Goal: Task Accomplishment & Management: Use online tool/utility

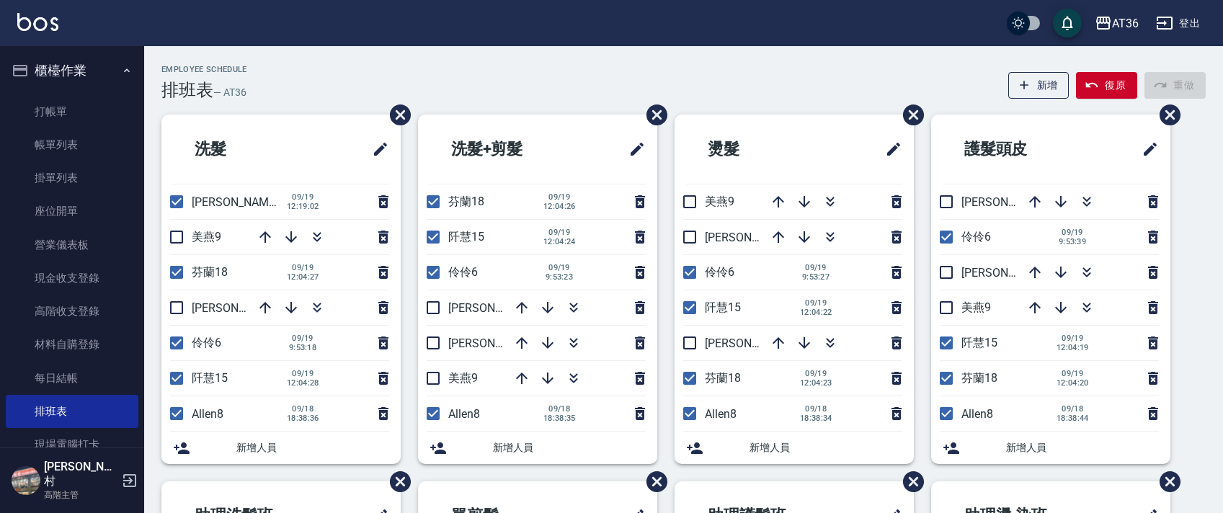
scroll to position [341, 0]
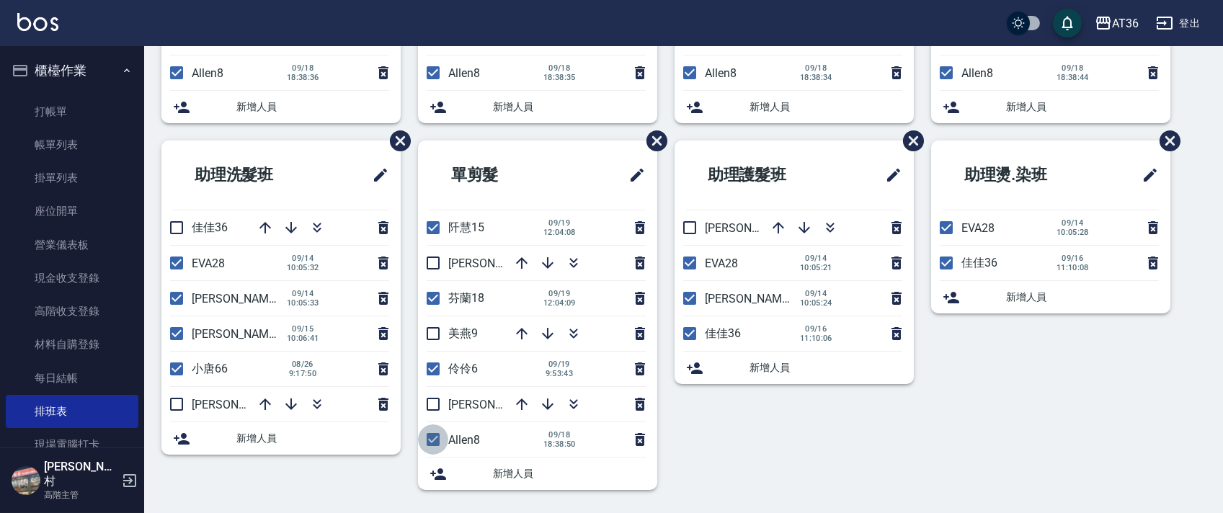
click at [432, 442] on input "checkbox" at bounding box center [433, 439] width 30 height 30
checkbox input "false"
click at [429, 366] on input "checkbox" at bounding box center [433, 369] width 30 height 30
checkbox input "false"
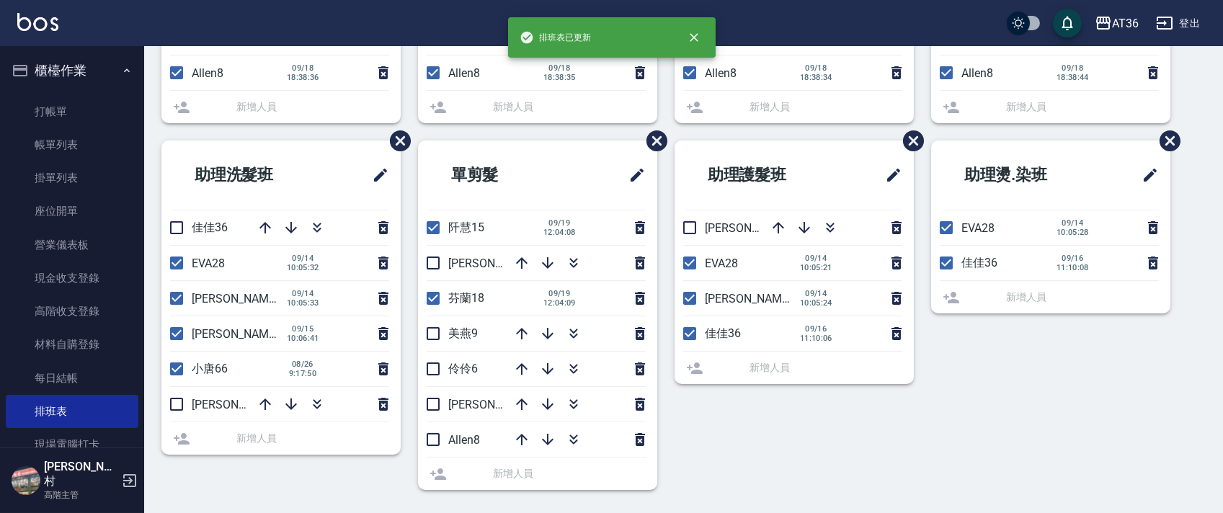
click at [429, 300] on input "checkbox" at bounding box center [433, 298] width 30 height 30
checkbox input "false"
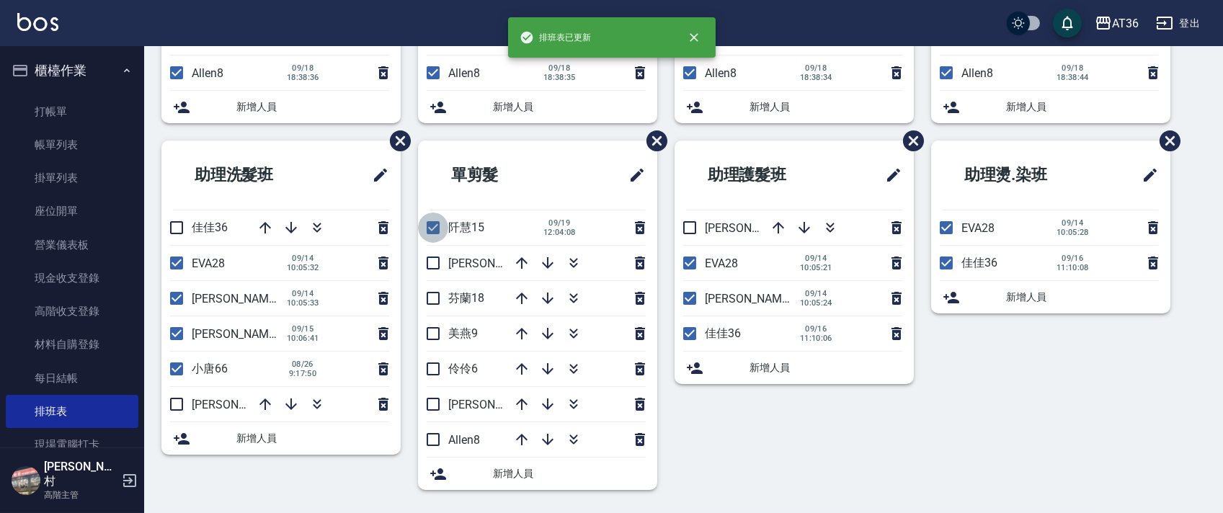
click at [432, 232] on input "checkbox" at bounding box center [433, 228] width 30 height 30
checkbox input "false"
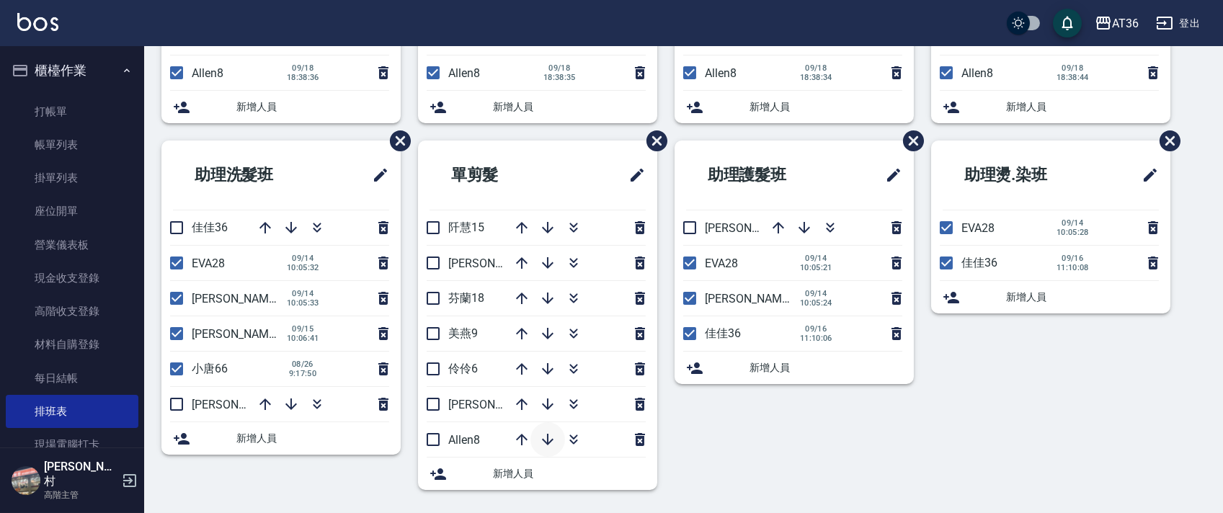
click at [549, 439] on icon "button" at bounding box center [547, 439] width 17 height 17
click at [432, 265] on input "checkbox" at bounding box center [433, 263] width 30 height 30
checkbox input "true"
click at [434, 339] on input "checkbox" at bounding box center [433, 333] width 30 height 30
checkbox input "true"
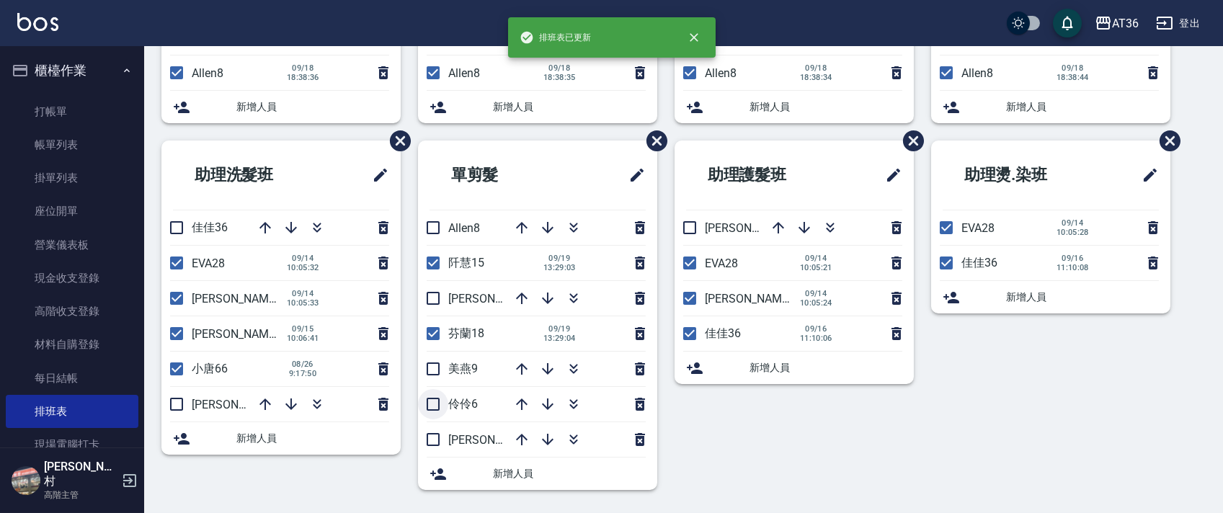
click at [436, 401] on input "checkbox" at bounding box center [433, 404] width 30 height 30
checkbox input "true"
click at [431, 232] on input "checkbox" at bounding box center [433, 228] width 30 height 30
checkbox input "true"
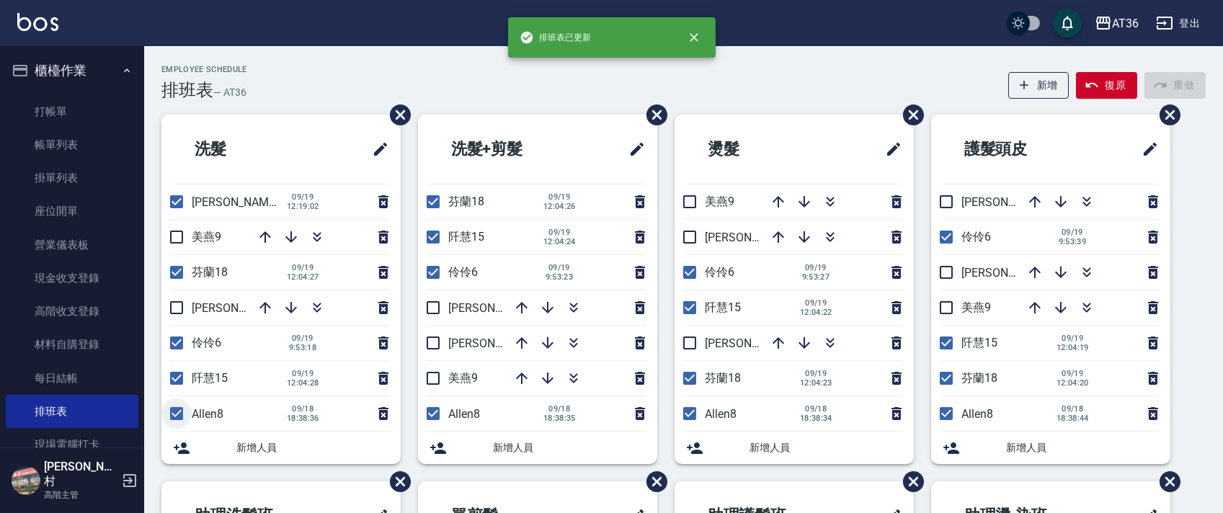
click at [177, 407] on input "checkbox" at bounding box center [176, 413] width 30 height 30
checkbox input "false"
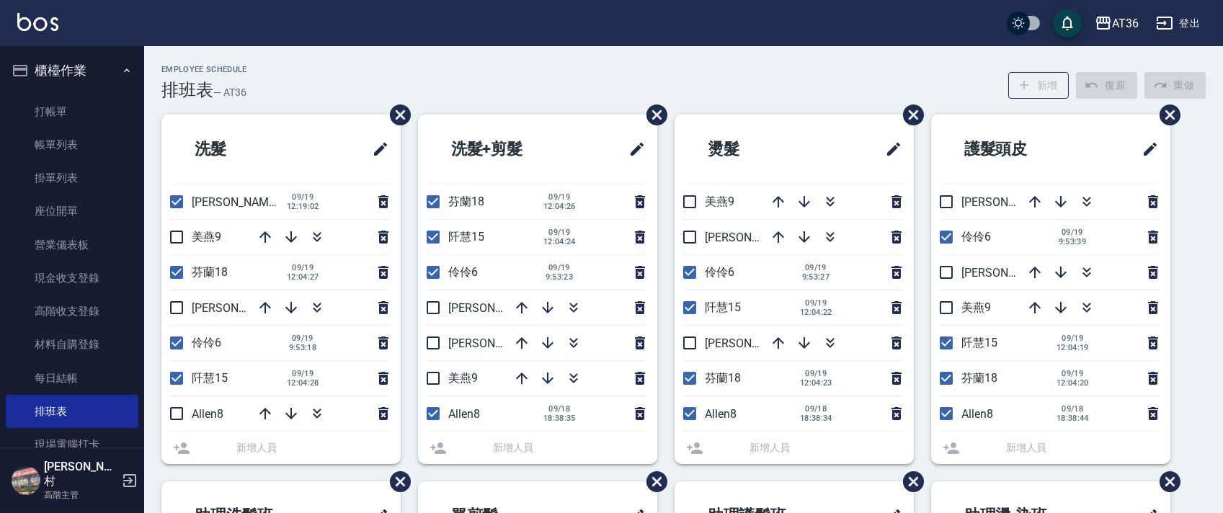
click at [176, 372] on input "checkbox" at bounding box center [176, 378] width 30 height 30
checkbox input "false"
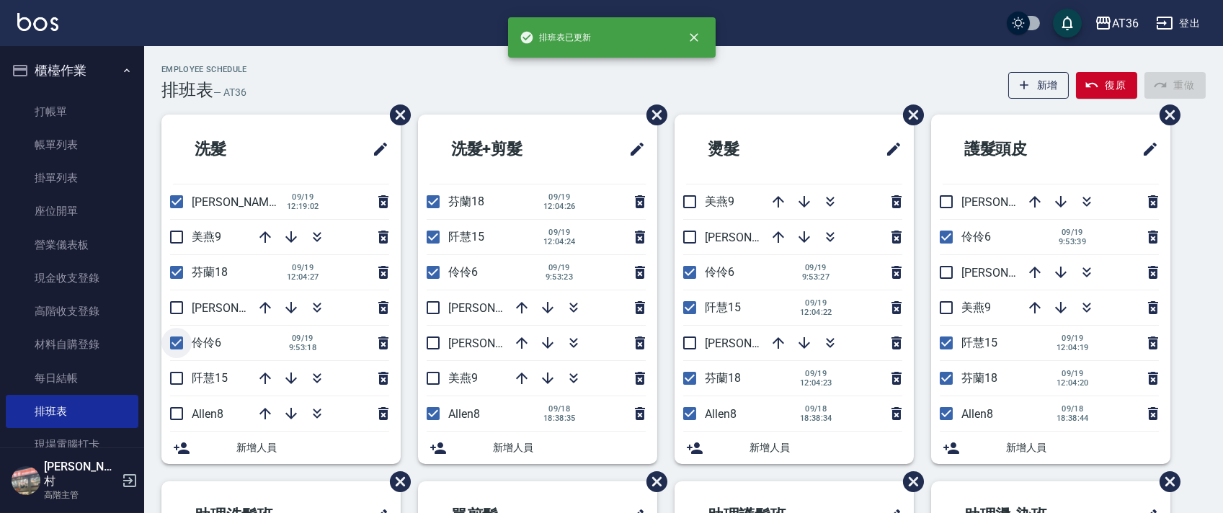
click at [176, 338] on input "checkbox" at bounding box center [176, 343] width 30 height 30
checkbox input "false"
click at [177, 275] on input "checkbox" at bounding box center [176, 272] width 30 height 30
checkbox input "false"
click at [174, 201] on input "checkbox" at bounding box center [176, 202] width 30 height 30
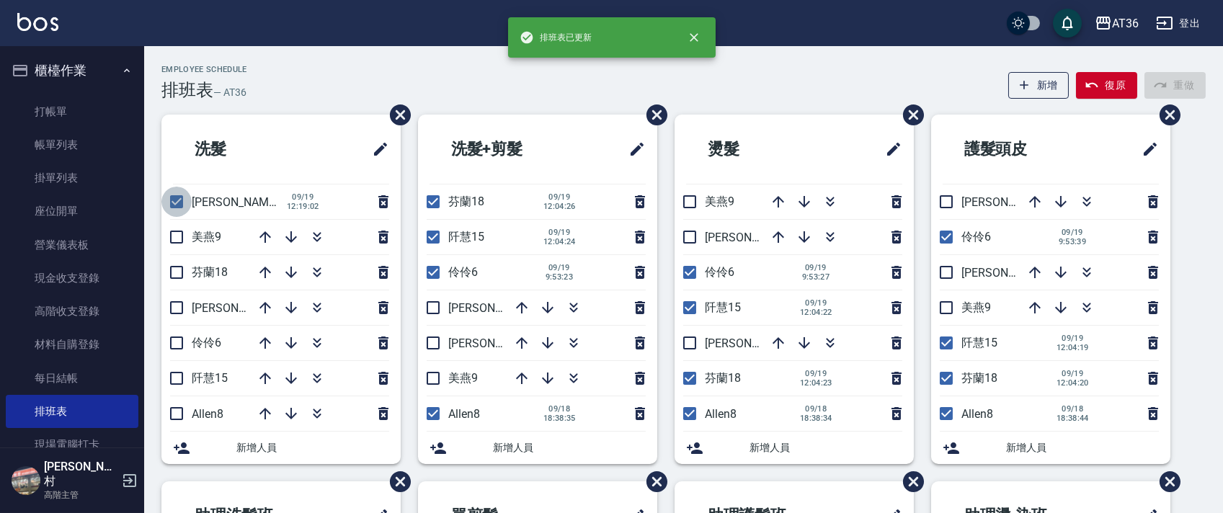
checkbox input "false"
click at [291, 412] on icon "button" at bounding box center [291, 414] width 12 height 12
click at [175, 197] on input "checkbox" at bounding box center [176, 202] width 30 height 30
checkbox input "true"
click at [179, 310] on input "checkbox" at bounding box center [176, 308] width 30 height 30
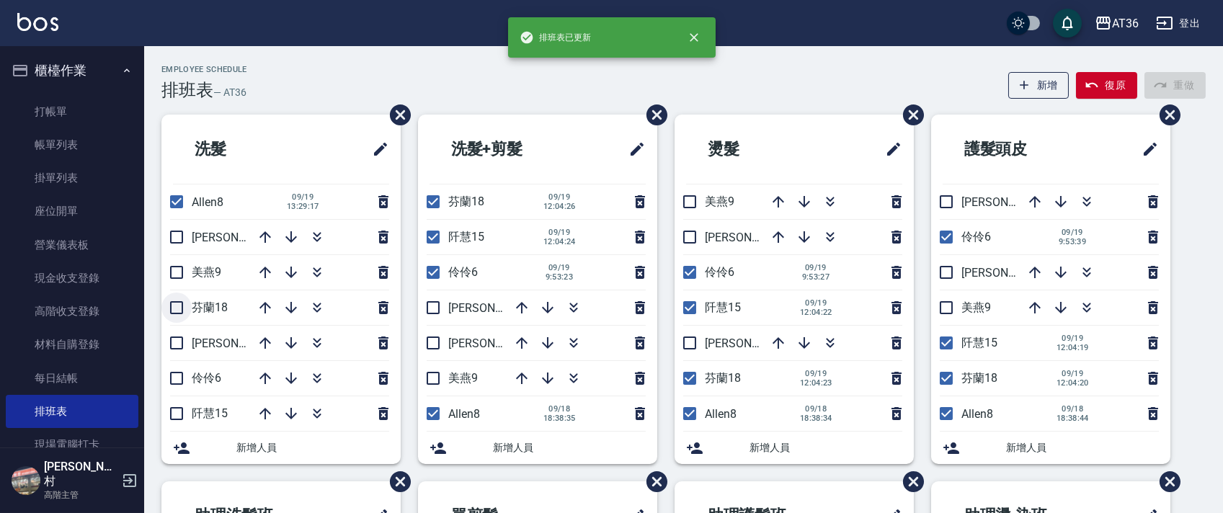
checkbox input "true"
click at [174, 382] on input "checkbox" at bounding box center [176, 378] width 30 height 30
checkbox input "true"
click at [176, 414] on input "checkbox" at bounding box center [176, 413] width 30 height 30
checkbox input "true"
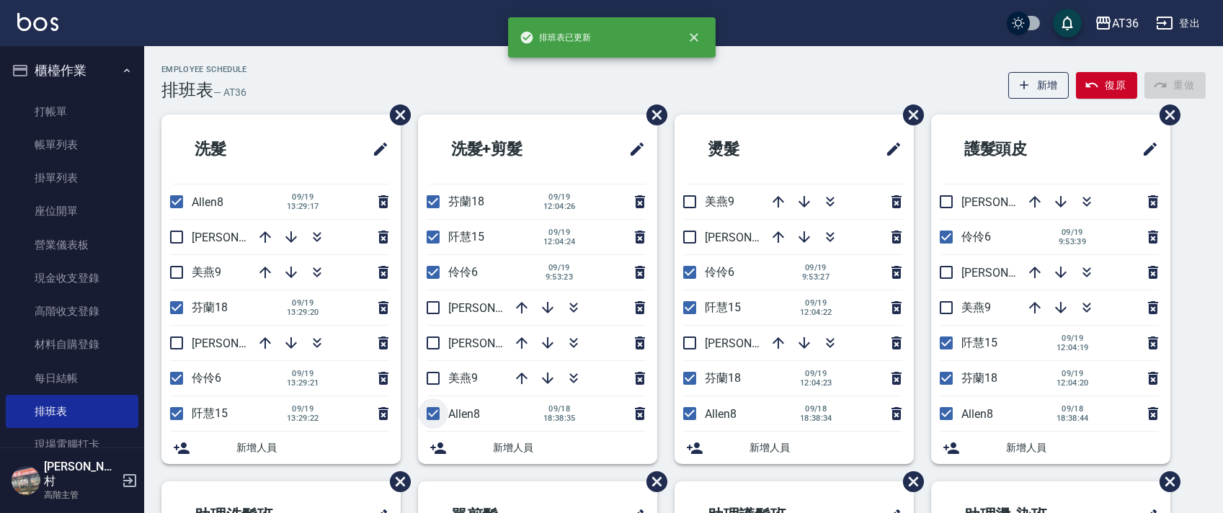
click at [430, 415] on input "checkbox" at bounding box center [433, 413] width 30 height 30
checkbox input "false"
click at [428, 270] on input "checkbox" at bounding box center [433, 272] width 30 height 30
checkbox input "false"
click at [435, 234] on input "checkbox" at bounding box center [433, 237] width 30 height 30
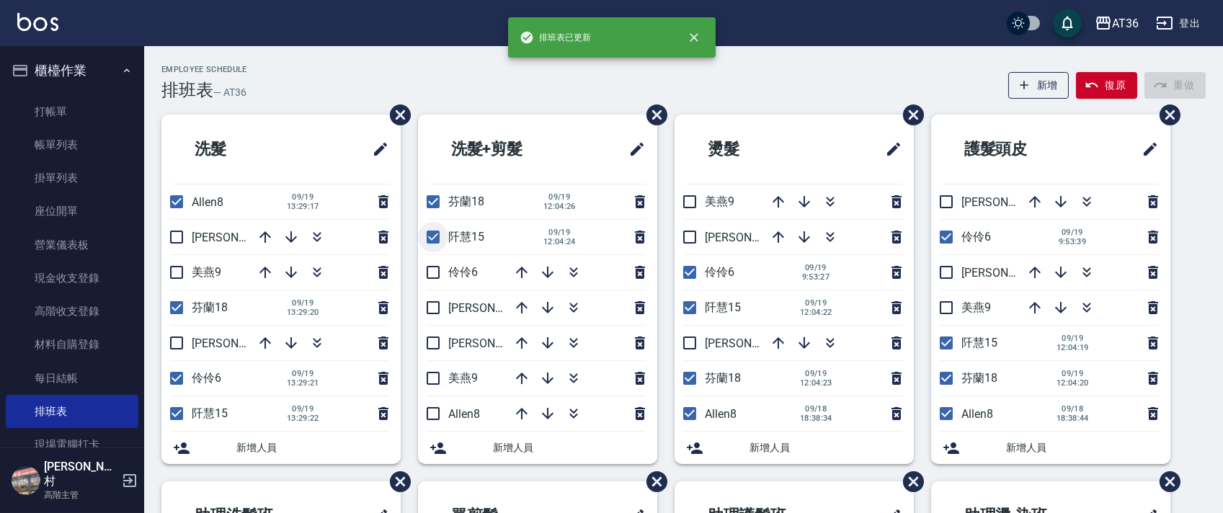
checkbox input "false"
click at [436, 200] on input "checkbox" at bounding box center [433, 202] width 30 height 30
checkbox input "false"
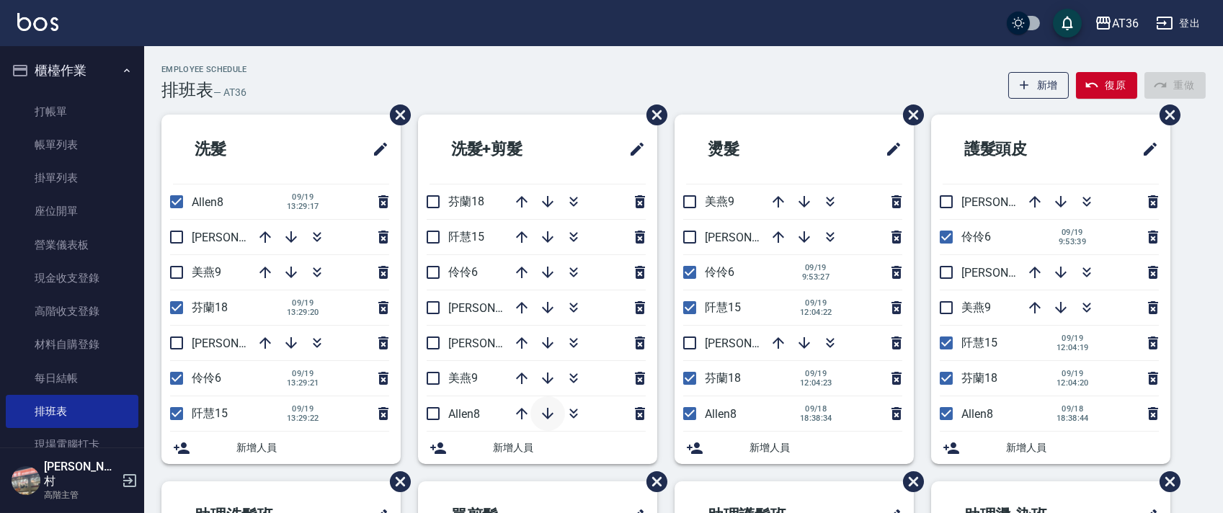
click at [550, 413] on icon "button" at bounding box center [547, 413] width 17 height 17
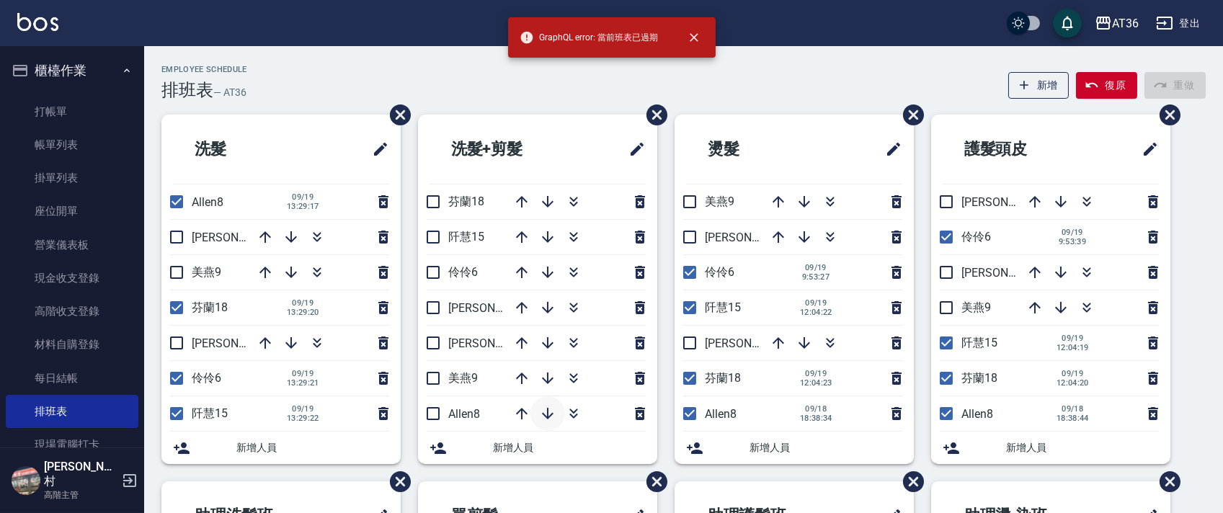
click at [547, 415] on icon "button" at bounding box center [548, 414] width 12 height 12
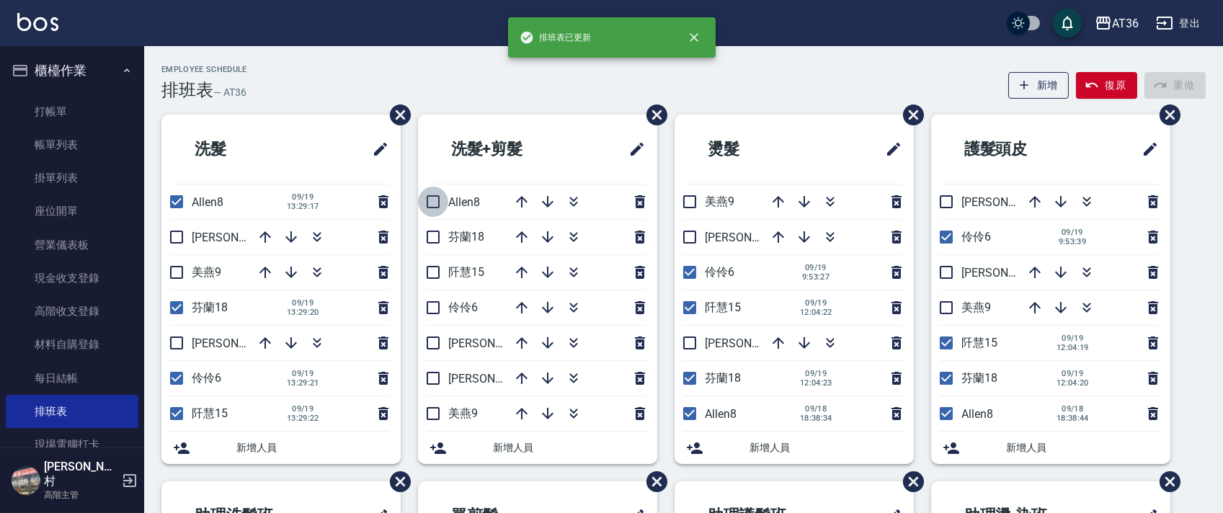
click at [432, 197] on input "checkbox" at bounding box center [433, 202] width 30 height 30
checkbox input "true"
click at [435, 235] on input "checkbox" at bounding box center [433, 237] width 30 height 30
checkbox input "true"
click at [433, 306] on input "checkbox" at bounding box center [433, 308] width 30 height 30
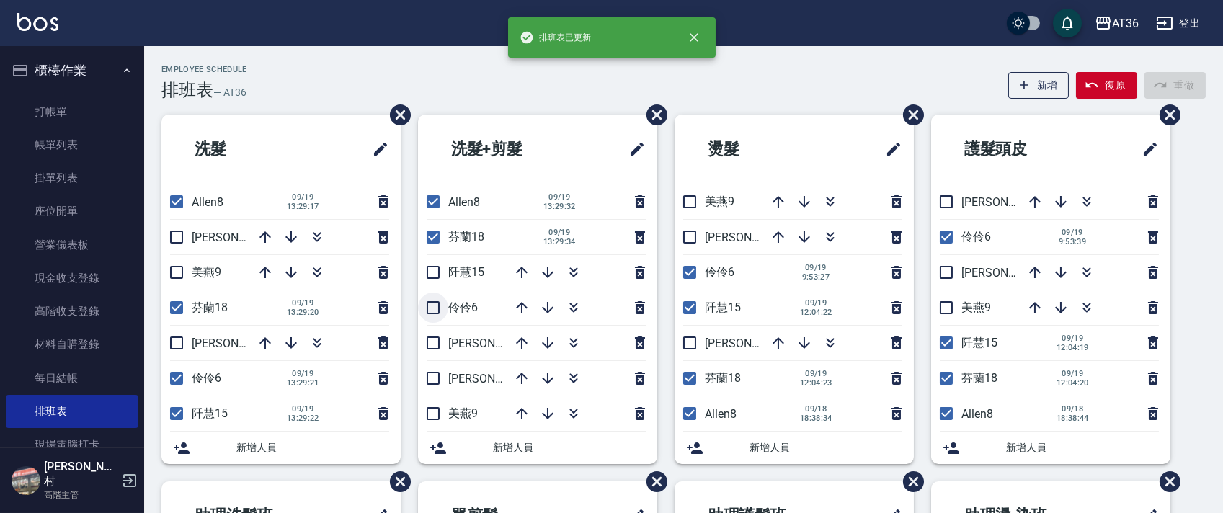
checkbox input "true"
click at [433, 277] on input "checkbox" at bounding box center [433, 272] width 30 height 30
checkbox input "true"
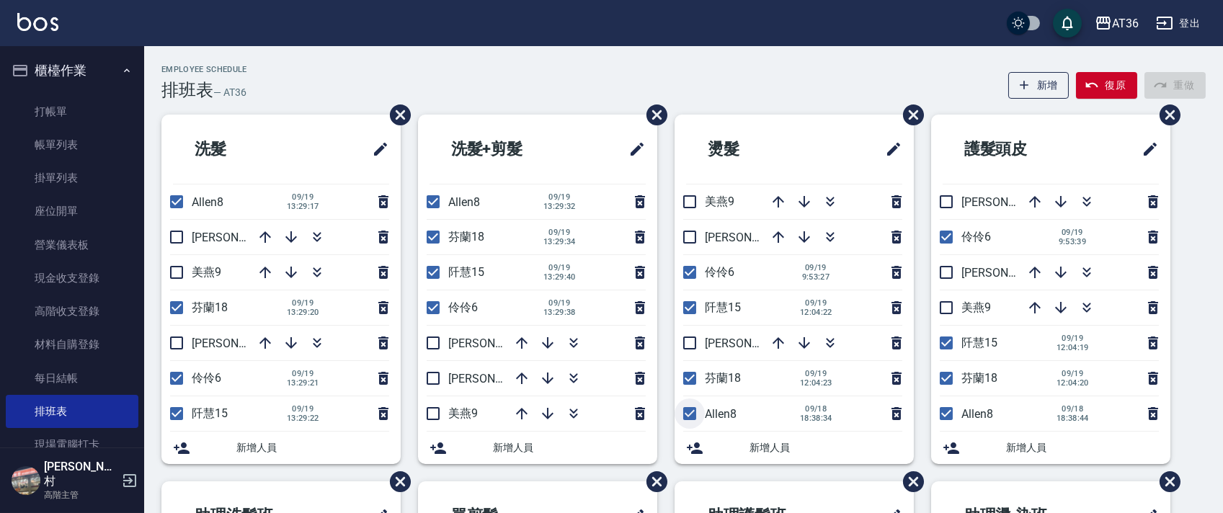
click at [692, 413] on input "checkbox" at bounding box center [689, 413] width 30 height 30
checkbox input "false"
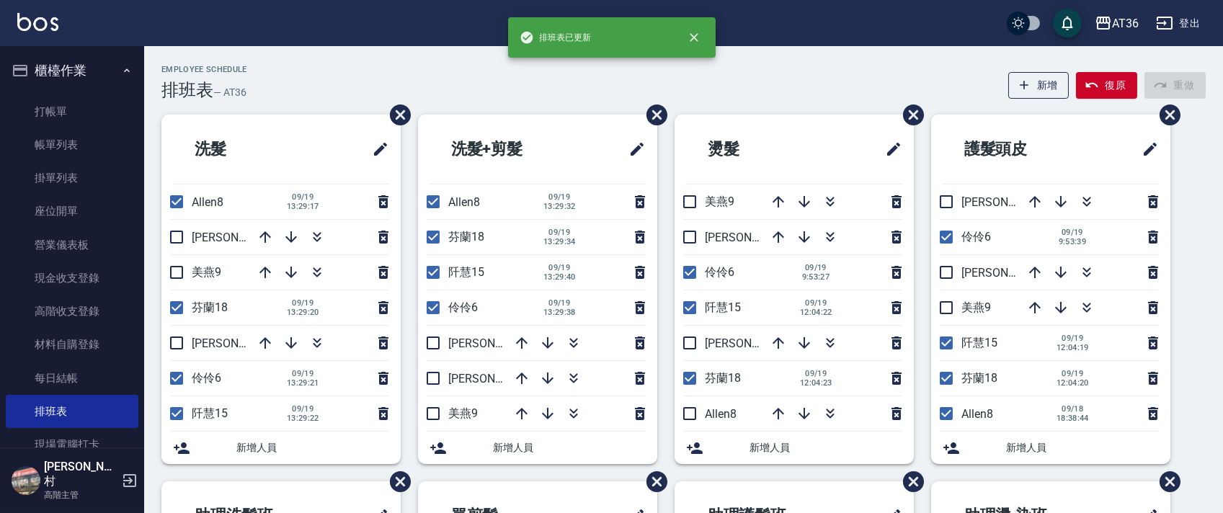
click at [692, 375] on input "checkbox" at bounding box center [689, 378] width 30 height 30
checkbox input "false"
click at [689, 305] on input "checkbox" at bounding box center [689, 308] width 30 height 30
checkbox input "false"
click at [692, 272] on input "checkbox" at bounding box center [689, 272] width 30 height 30
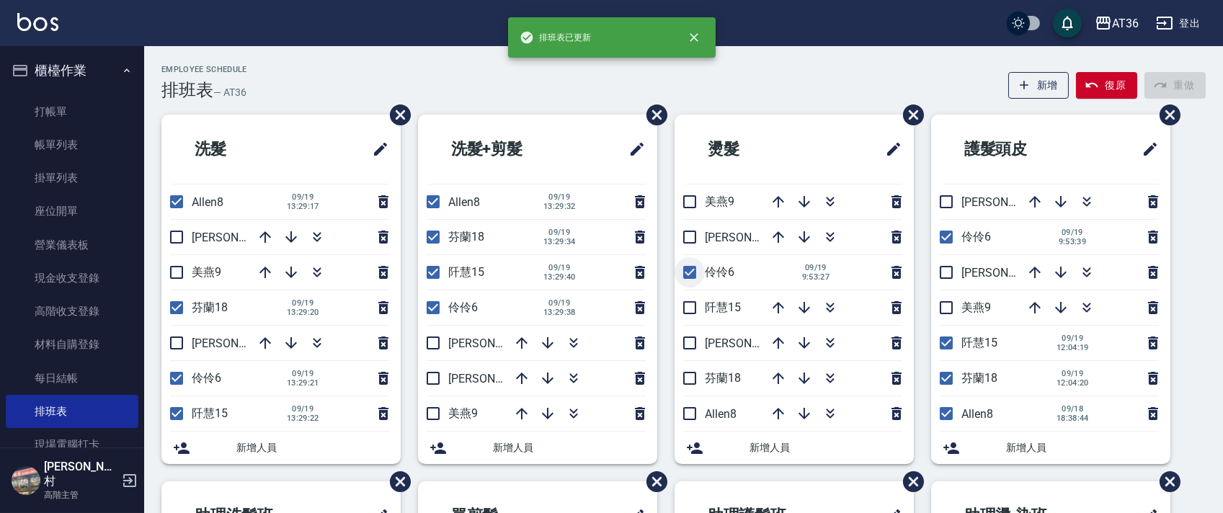
checkbox input "false"
click at [807, 414] on icon "button" at bounding box center [803, 413] width 17 height 17
click at [697, 408] on input "checkbox" at bounding box center [689, 413] width 30 height 30
checkbox input "true"
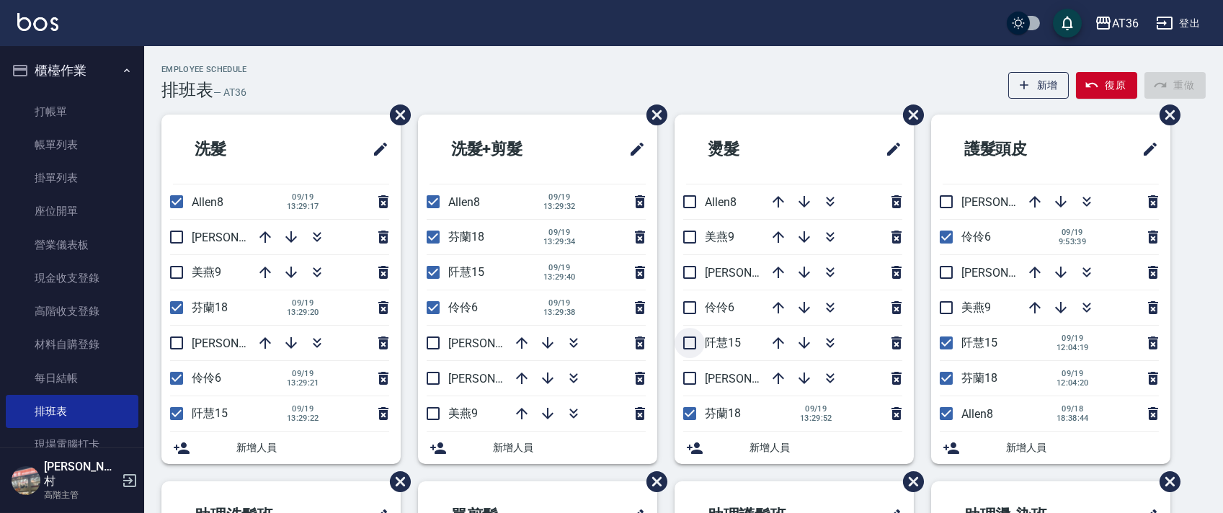
click at [686, 339] on input "checkbox" at bounding box center [689, 343] width 30 height 30
checkbox input "true"
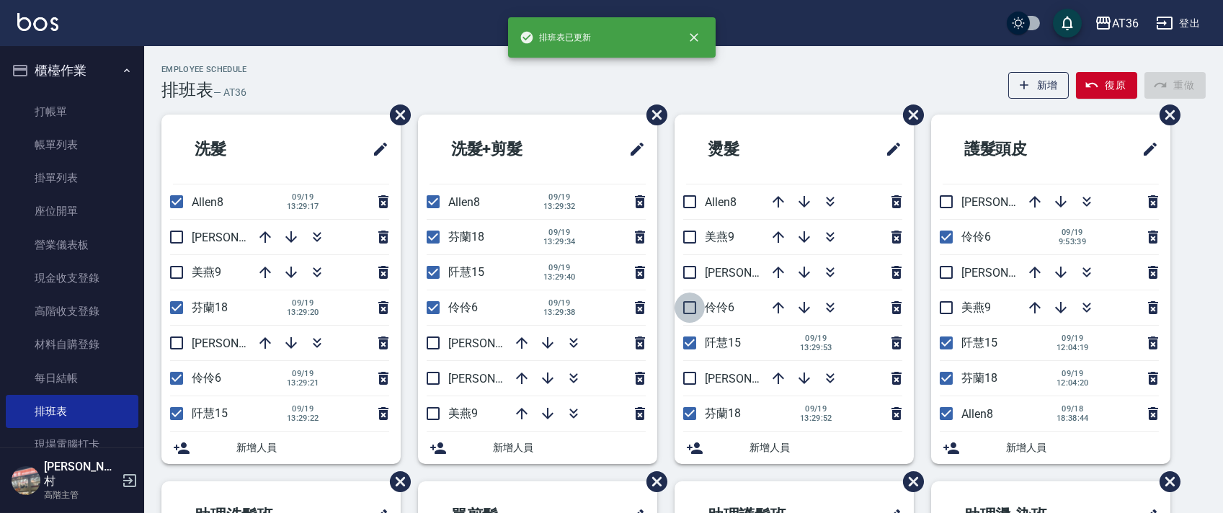
click at [686, 305] on input "checkbox" at bounding box center [689, 308] width 30 height 30
checkbox input "true"
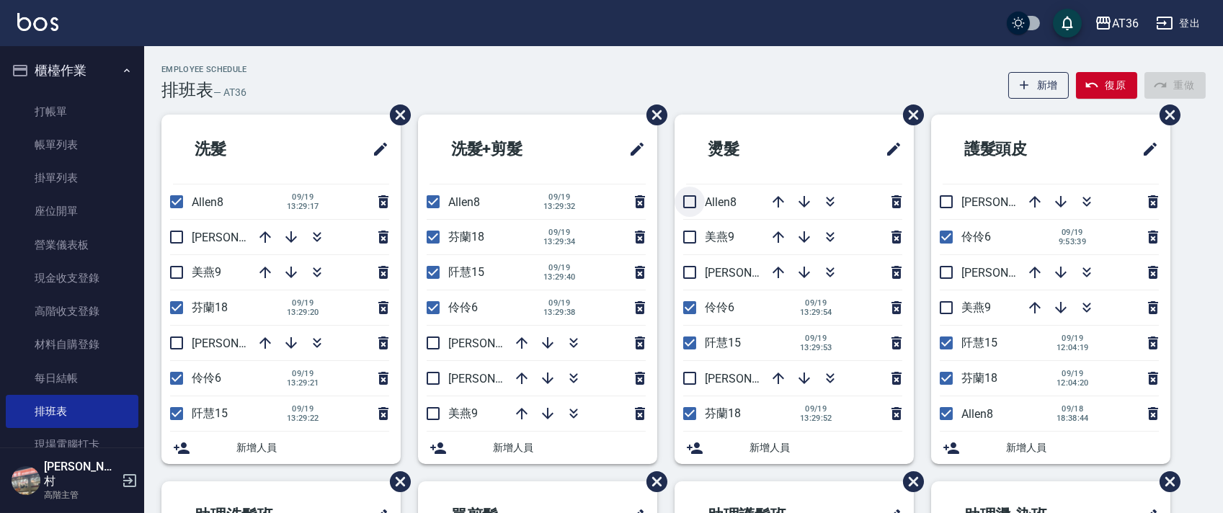
click at [690, 208] on input "checkbox" at bounding box center [689, 202] width 30 height 30
checkbox input "true"
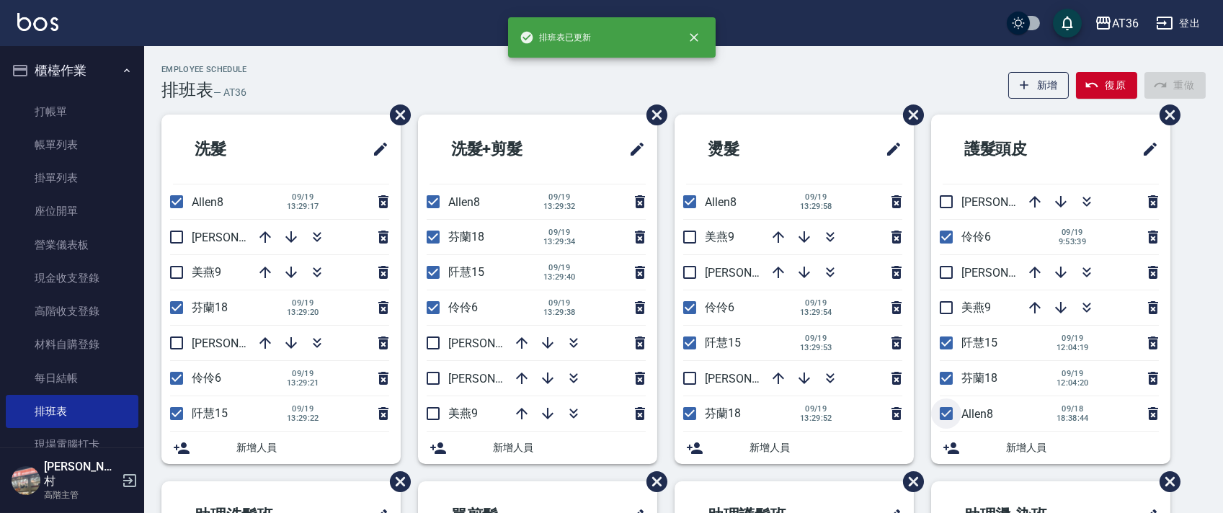
click at [952, 412] on input "checkbox" at bounding box center [946, 413] width 30 height 30
checkbox input "false"
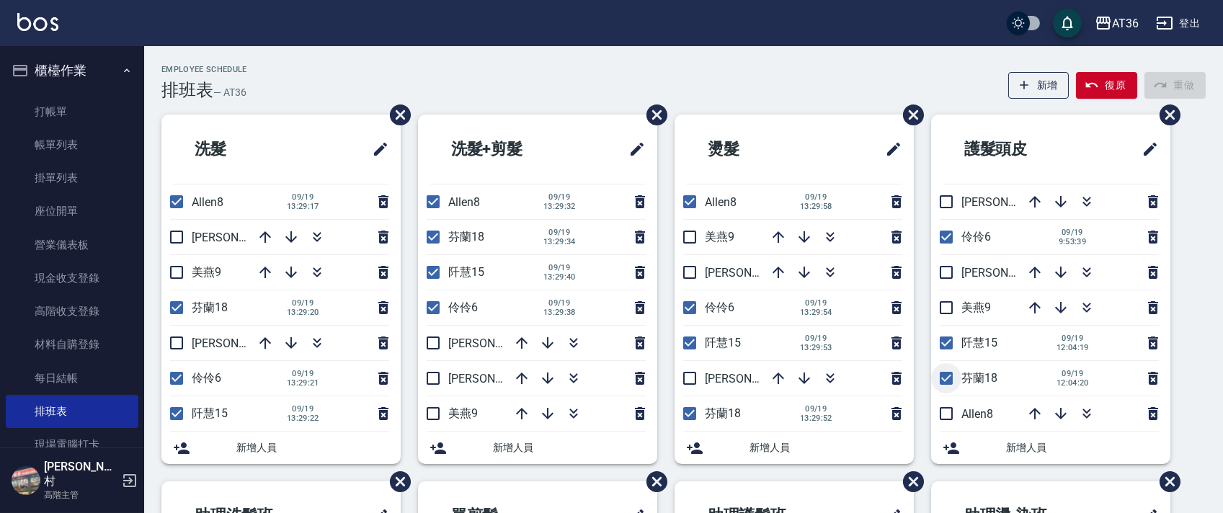
click at [947, 370] on input "checkbox" at bounding box center [946, 378] width 30 height 30
checkbox input "false"
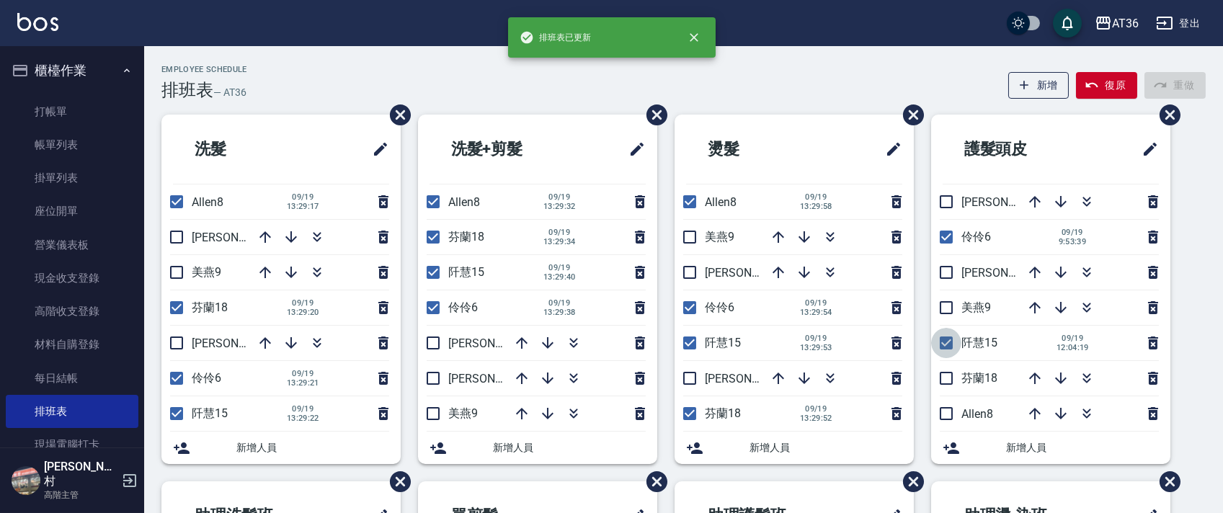
click at [946, 340] on input "checkbox" at bounding box center [946, 343] width 30 height 30
checkbox input "false"
click at [946, 240] on input "checkbox" at bounding box center [946, 237] width 30 height 30
checkbox input "false"
click at [1061, 411] on icon "button" at bounding box center [1061, 414] width 12 height 12
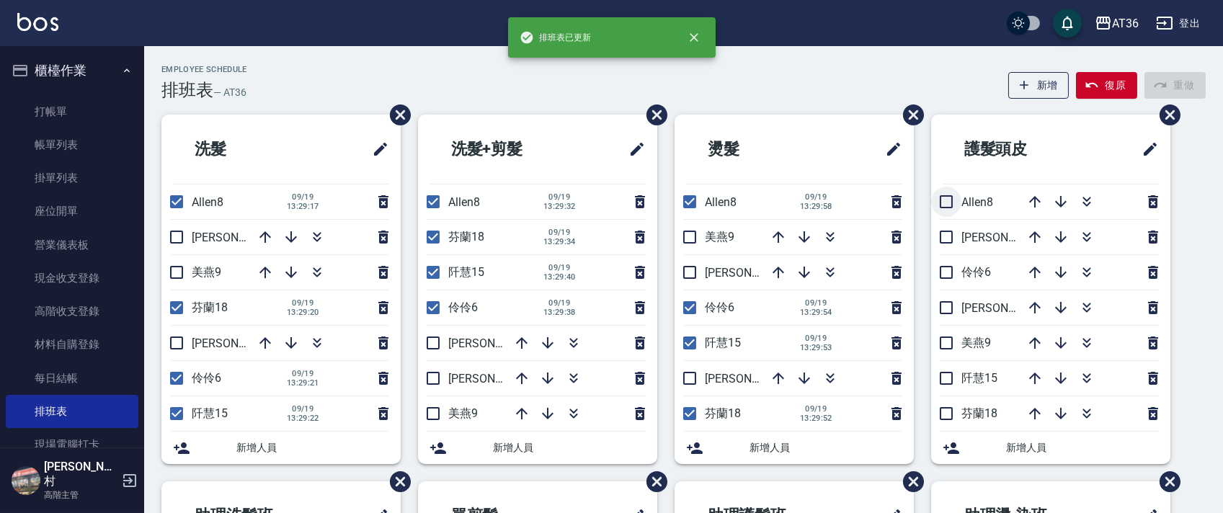
click at [950, 200] on input "checkbox" at bounding box center [946, 202] width 30 height 30
checkbox input "true"
click at [946, 272] on input "checkbox" at bounding box center [946, 272] width 30 height 30
checkbox input "true"
click at [949, 372] on input "checkbox" at bounding box center [946, 378] width 30 height 30
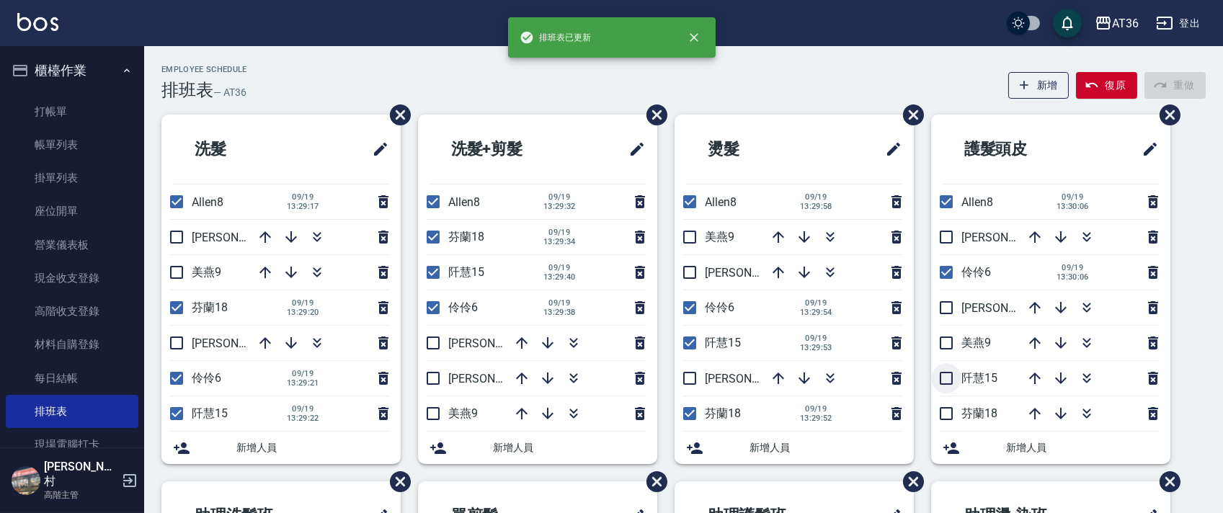
checkbox input "true"
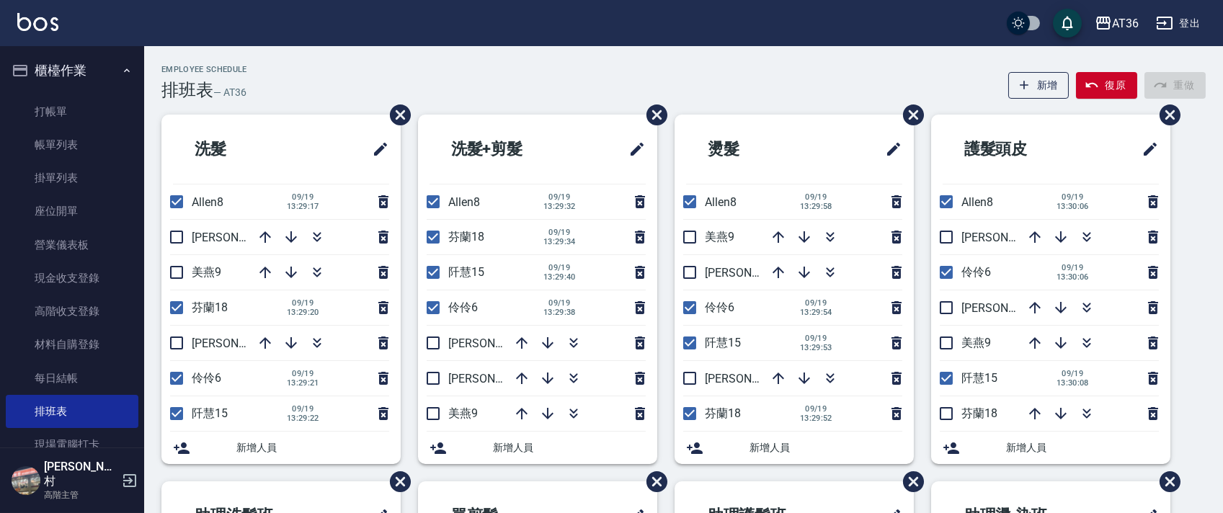
click at [948, 409] on input "checkbox" at bounding box center [946, 413] width 30 height 30
checkbox input "true"
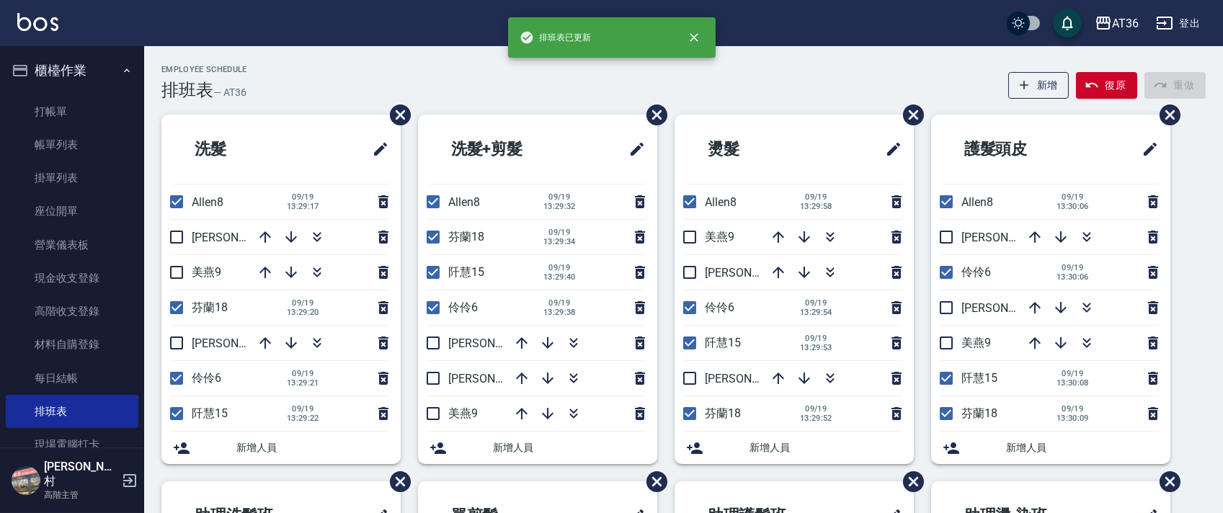
click at [800, 95] on div "Employee Schedule 排班表 — AT36 新增 復原 重做" at bounding box center [683, 82] width 1044 height 35
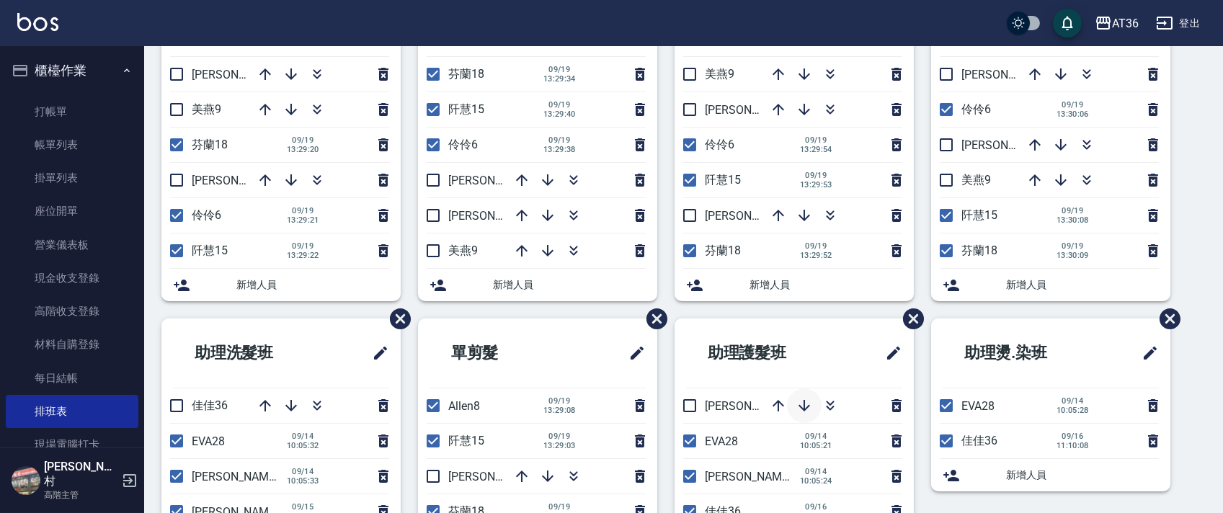
scroll to position [341, 0]
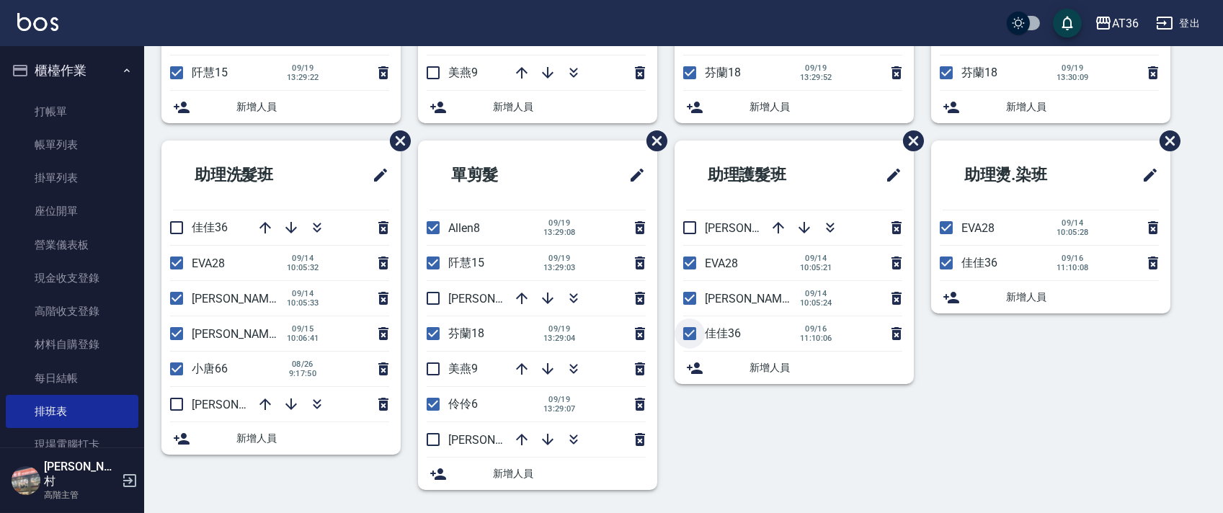
click at [687, 331] on input "checkbox" at bounding box center [689, 333] width 30 height 30
checkbox input "false"
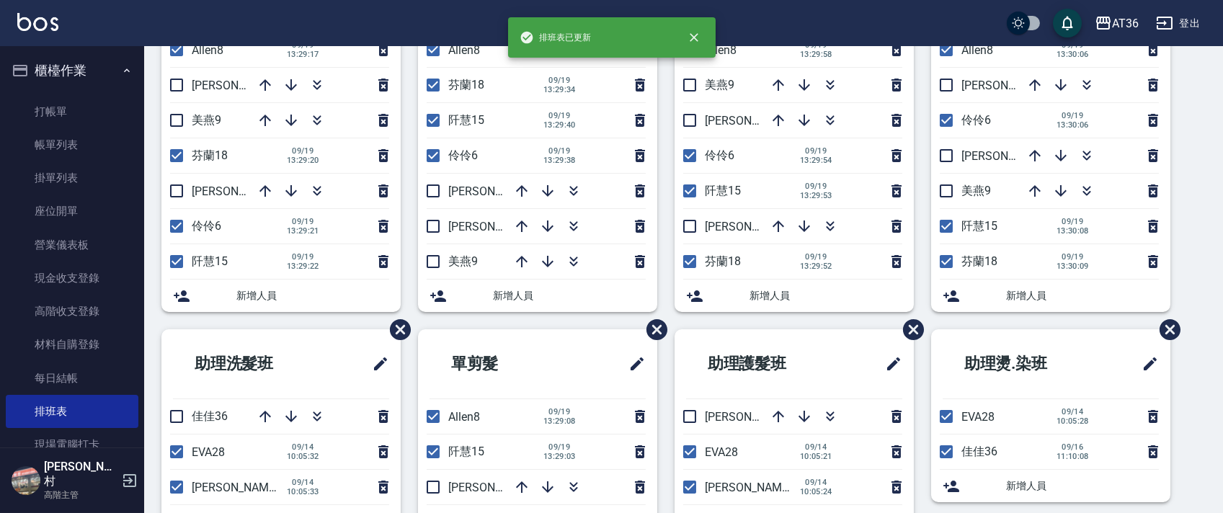
scroll to position [0, 0]
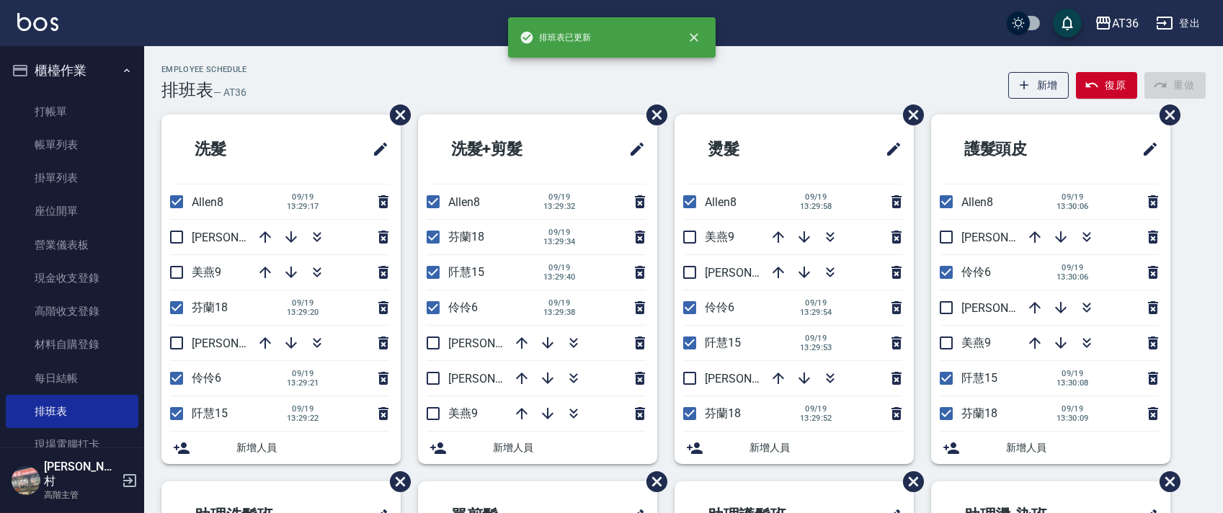
click at [561, 90] on div "Employee Schedule 排班表 — AT36 新增 復原 重做" at bounding box center [683, 82] width 1044 height 35
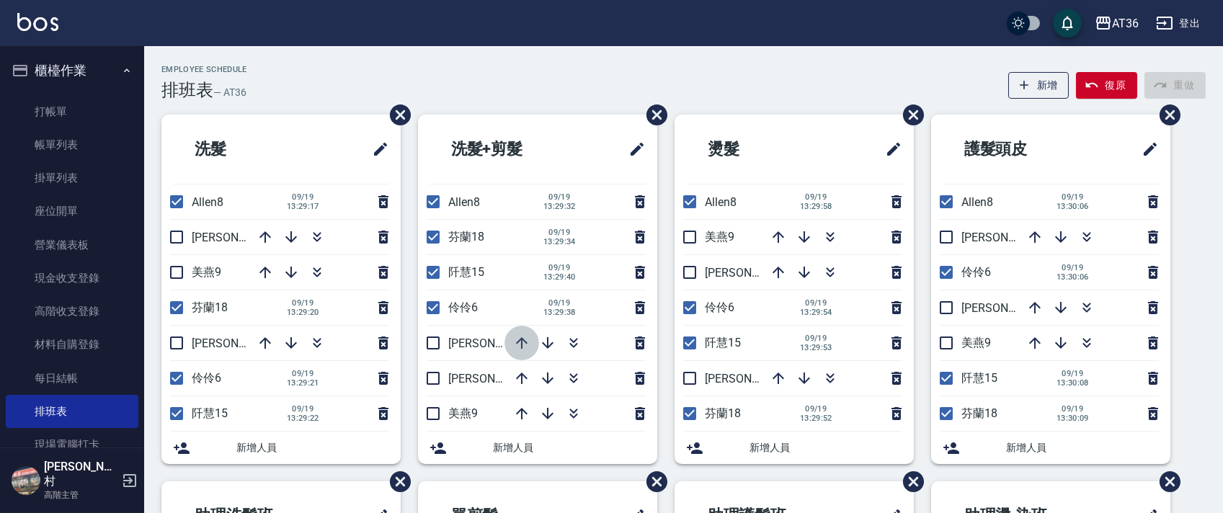
click at [519, 339] on icon "button" at bounding box center [521, 342] width 17 height 17
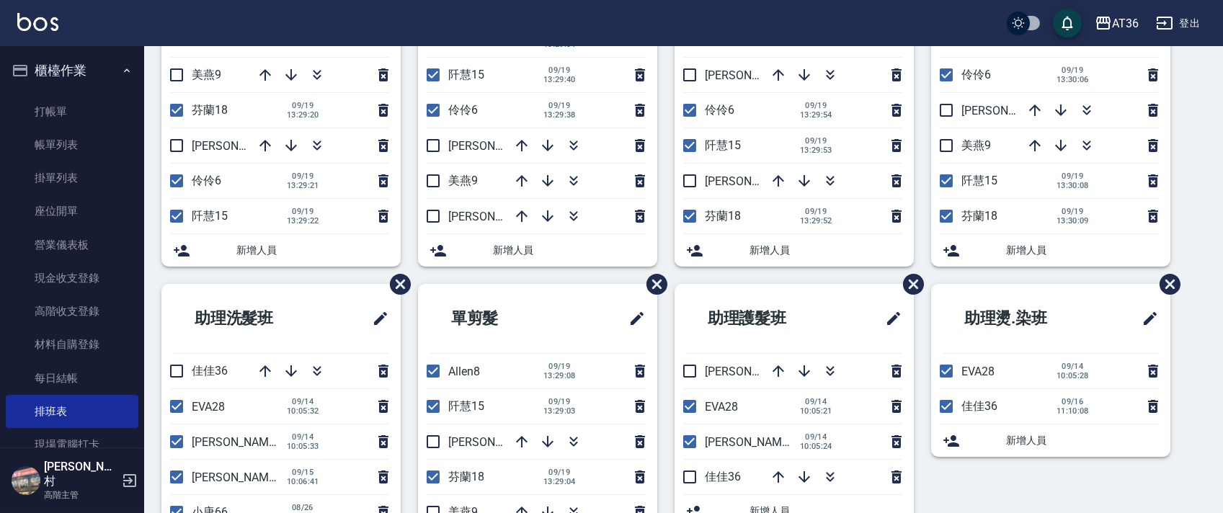
scroll to position [341, 0]
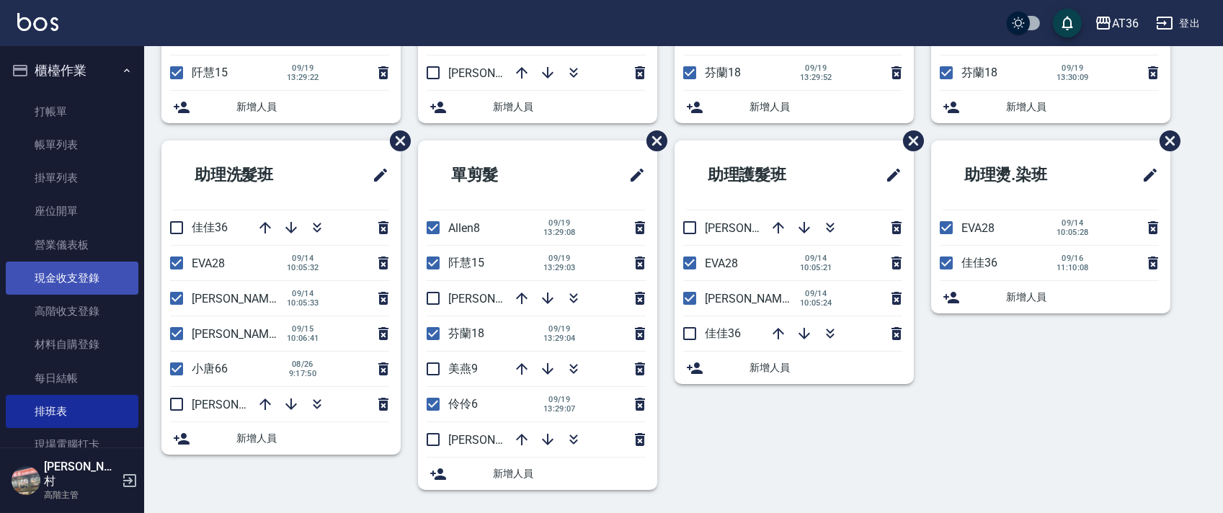
click at [112, 282] on link "現金收支登錄" at bounding box center [72, 278] width 133 height 33
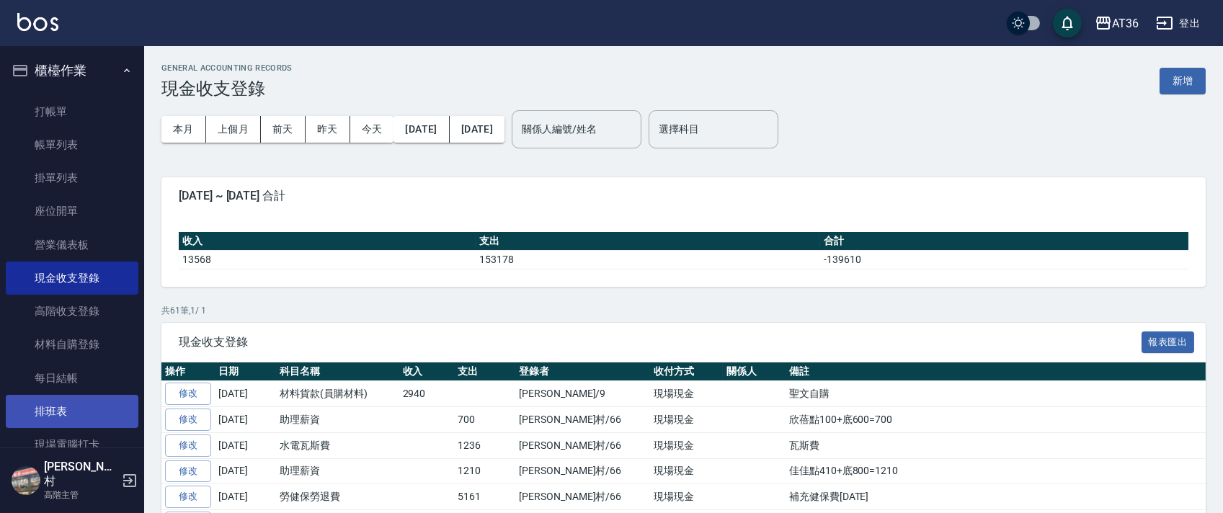
click at [62, 416] on link "排班表" at bounding box center [72, 411] width 133 height 33
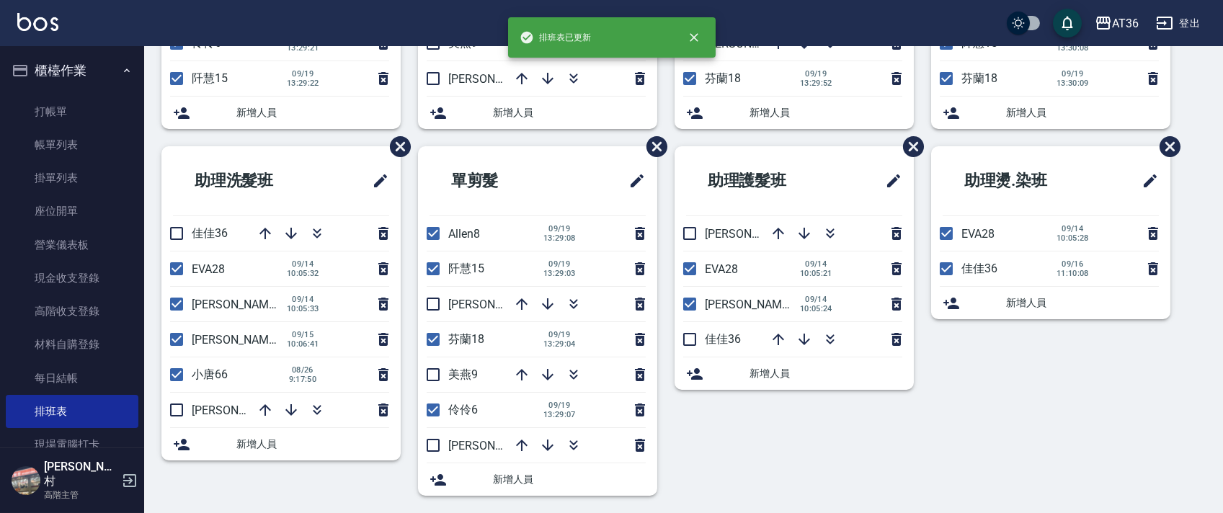
scroll to position [341, 0]
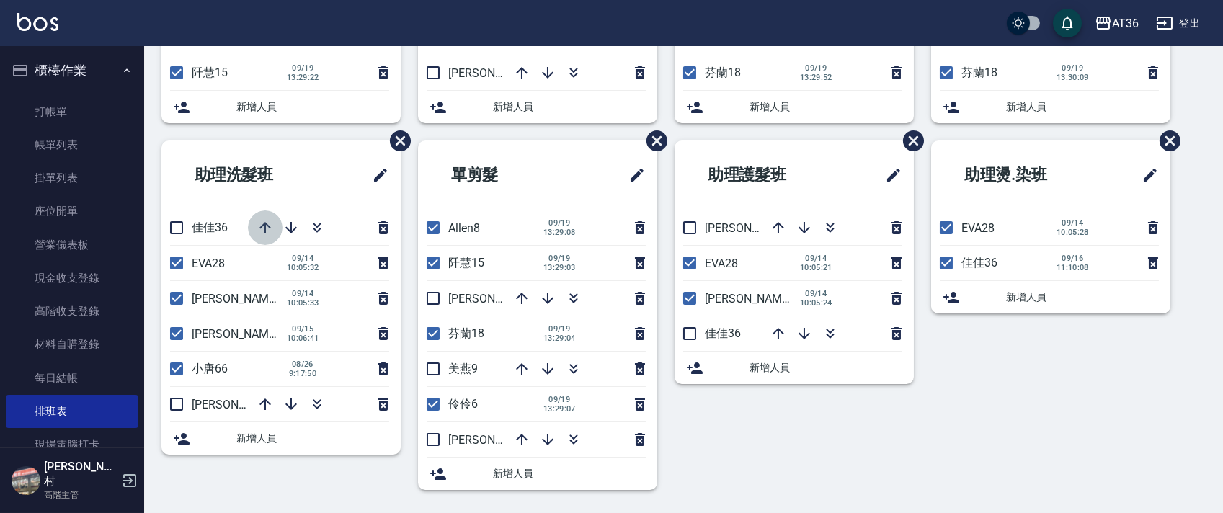
click at [259, 223] on icon "button" at bounding box center [264, 227] width 17 height 17
